Goal: Check status: Check status

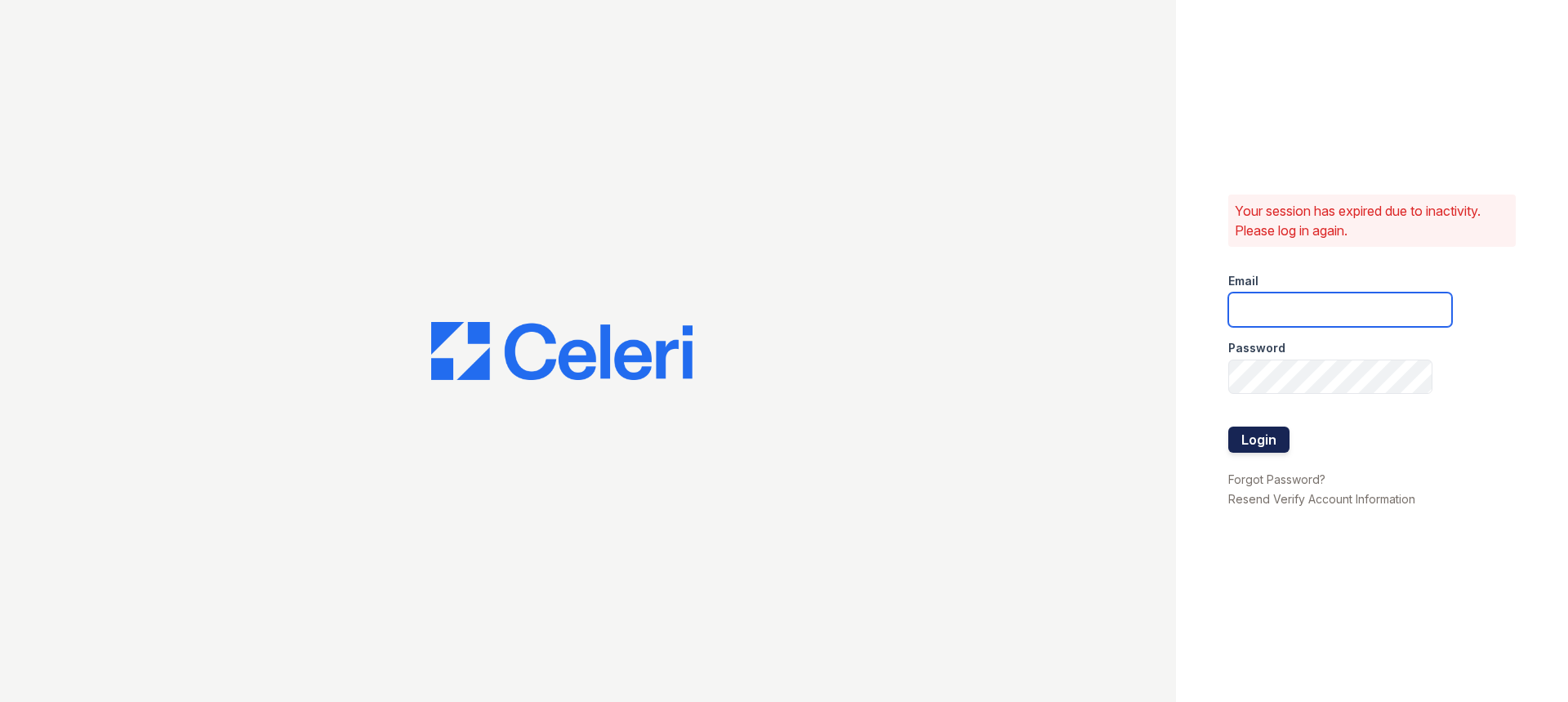
type input "33ninety.leasing2@ghancooper.com"
click at [1237, 440] on button "Login" at bounding box center [1259, 439] width 61 height 26
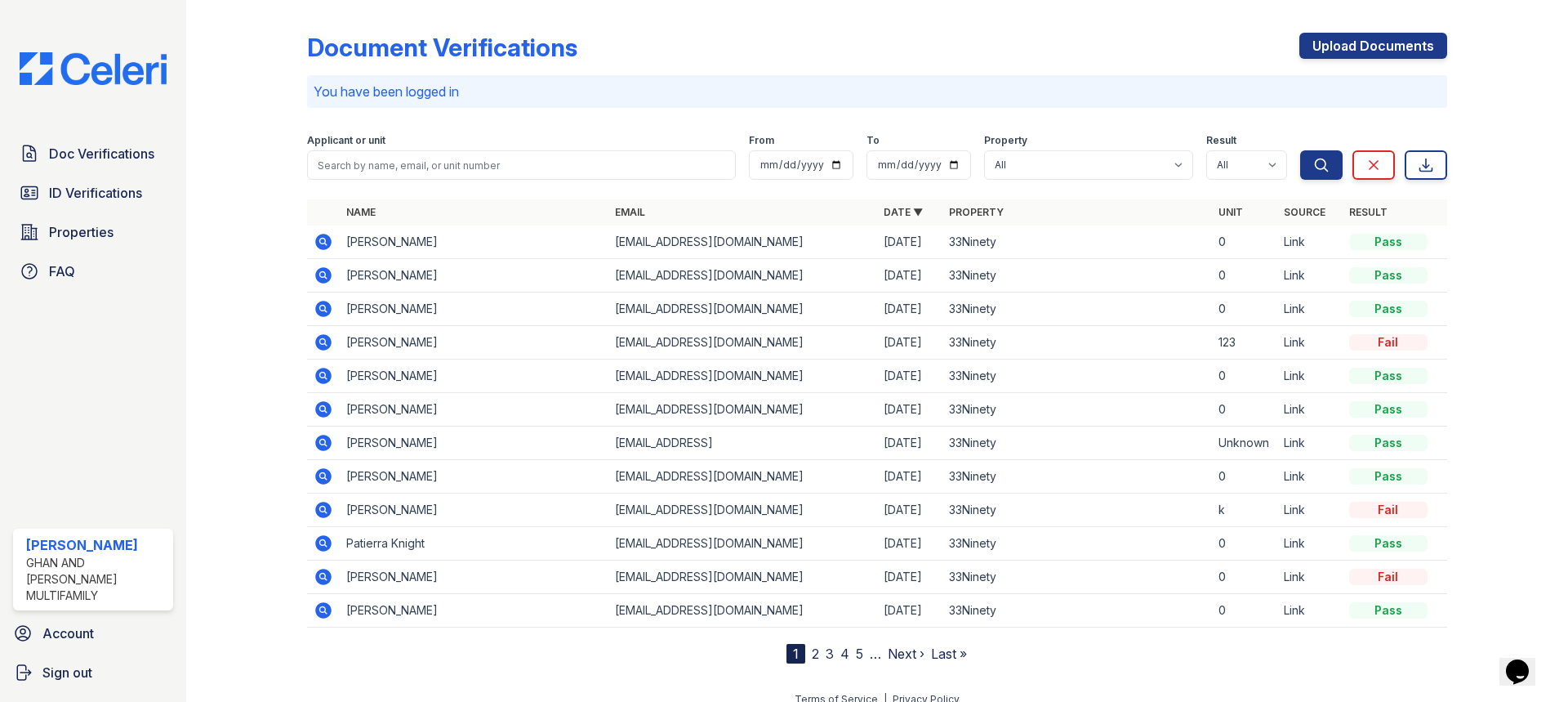
click at [321, 275] on icon at bounding box center [322, 274] width 4 height 4
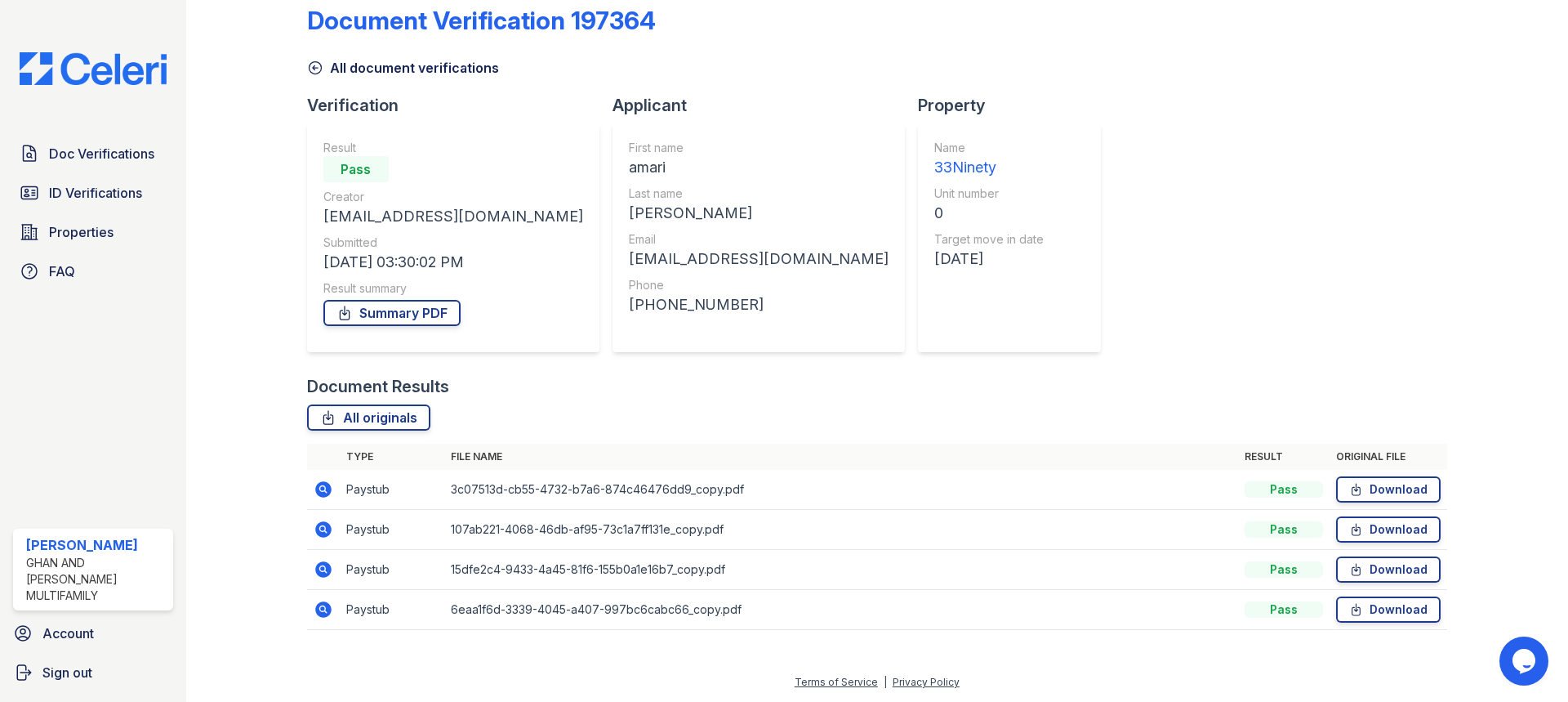
click at [322, 491] on icon at bounding box center [322, 488] width 4 height 4
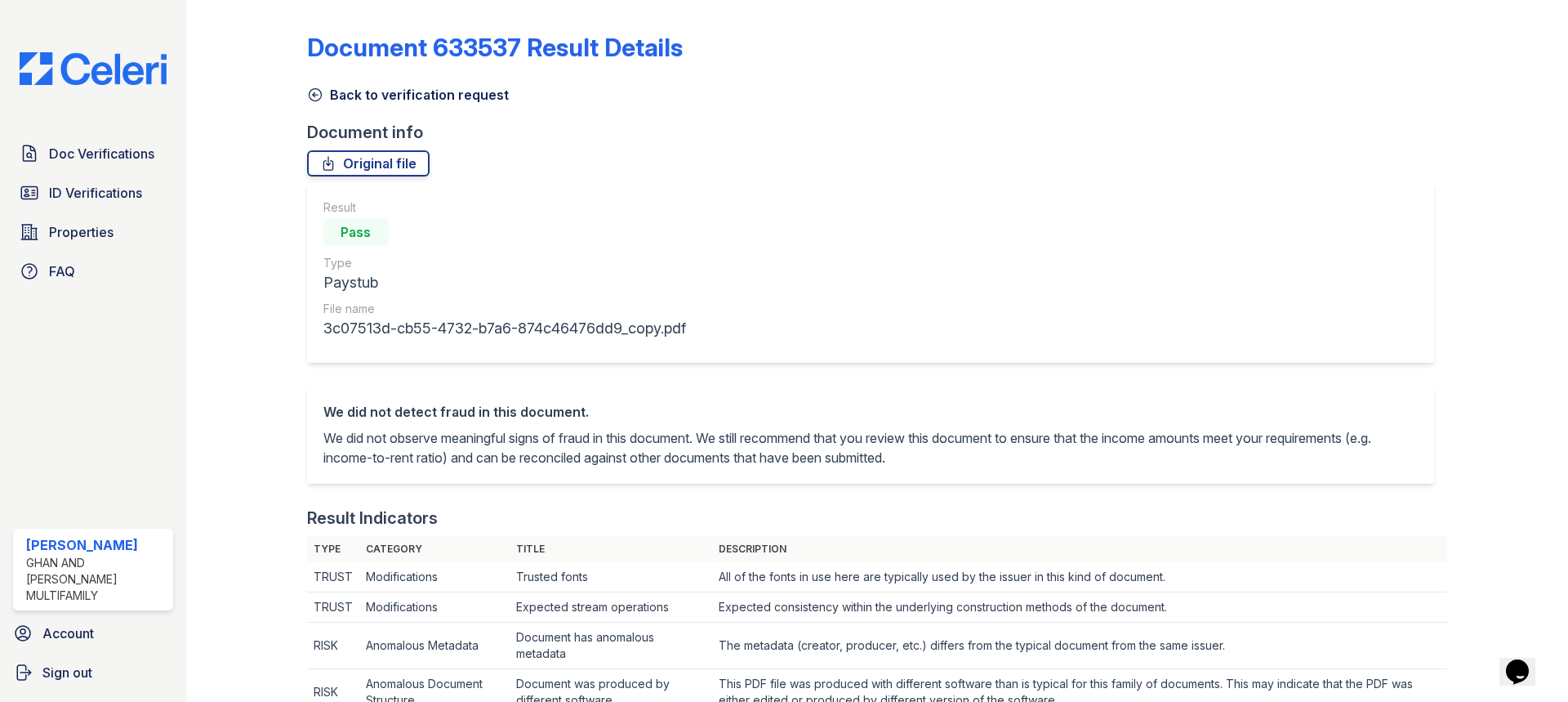
click at [316, 99] on icon at bounding box center [315, 95] width 16 height 16
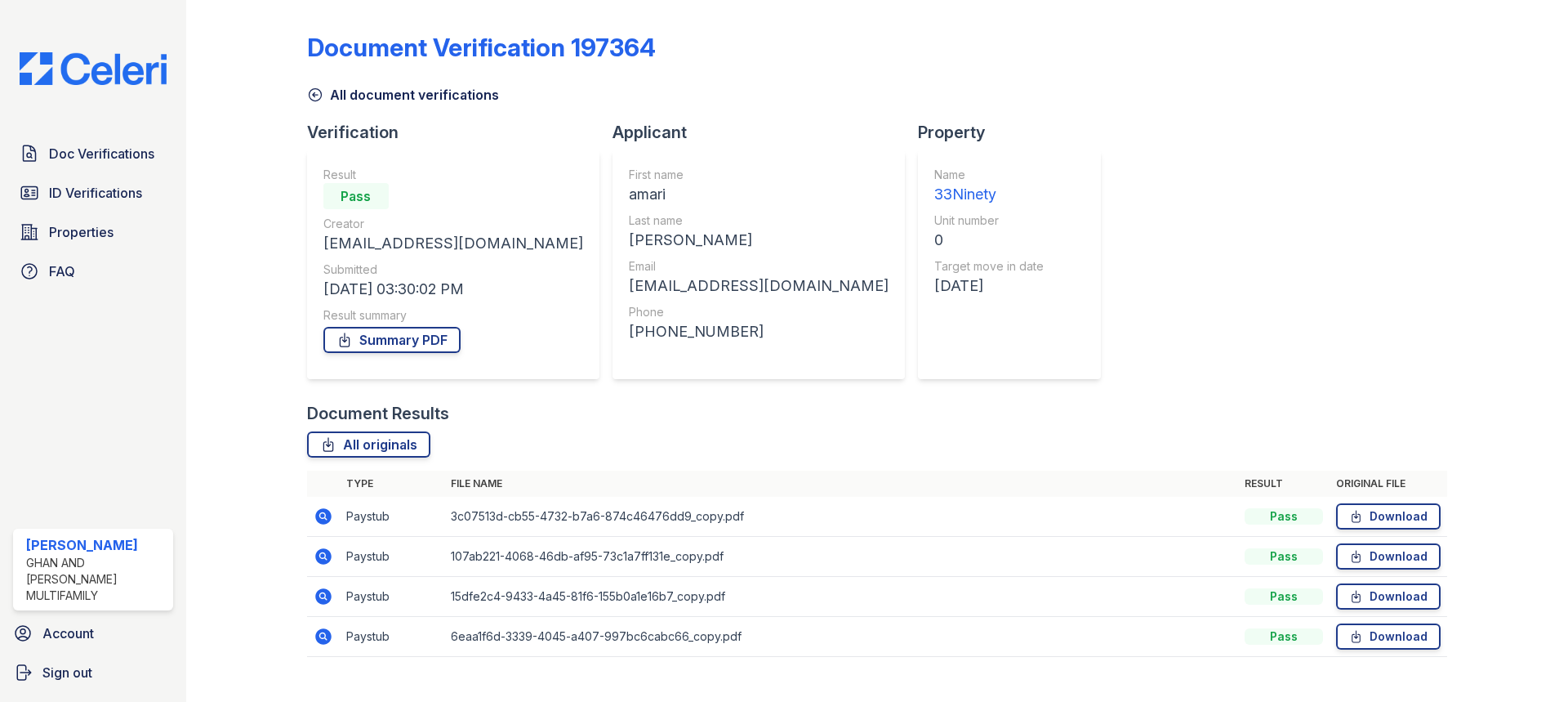
click at [325, 555] on icon at bounding box center [323, 556] width 16 height 16
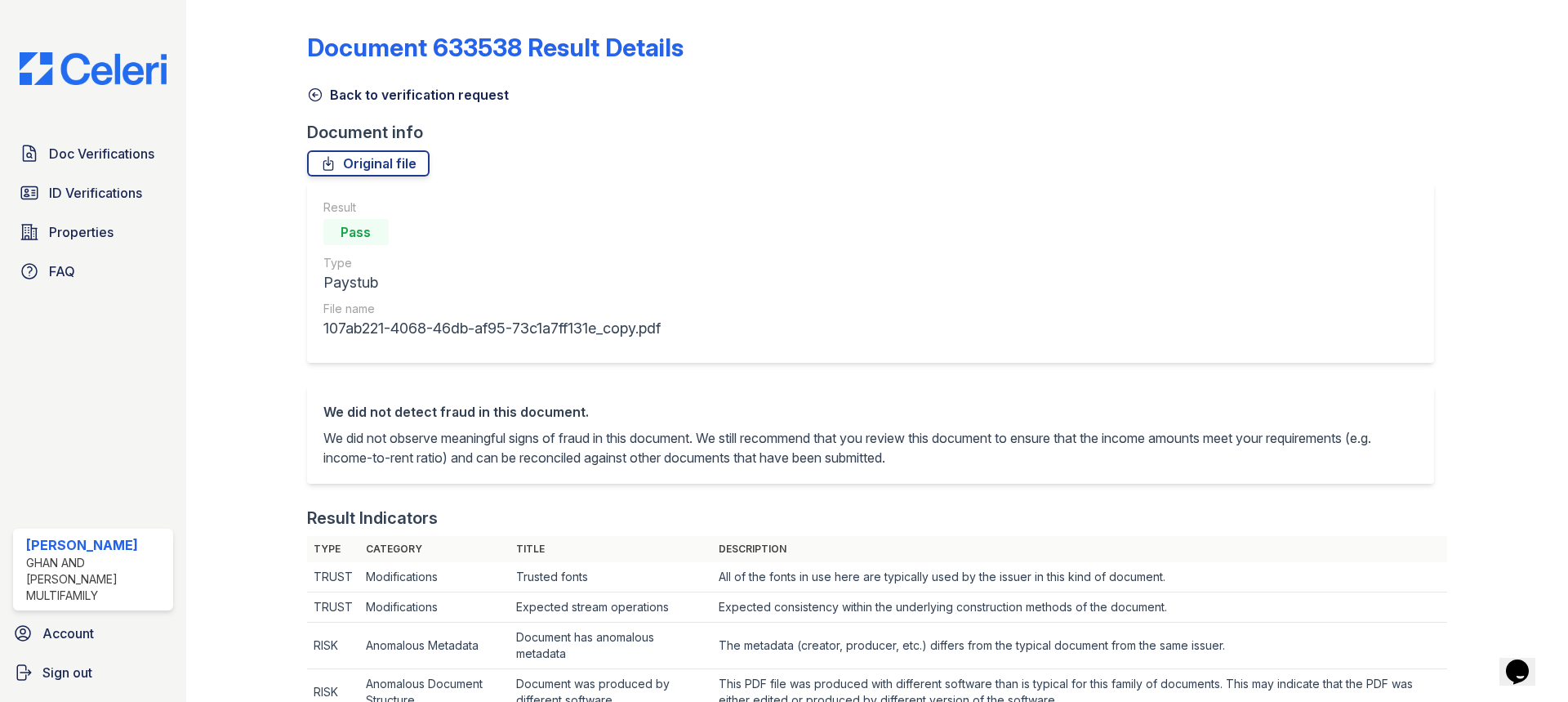
click at [315, 93] on icon at bounding box center [315, 95] width 16 height 16
